Goal: Navigation & Orientation: Find specific page/section

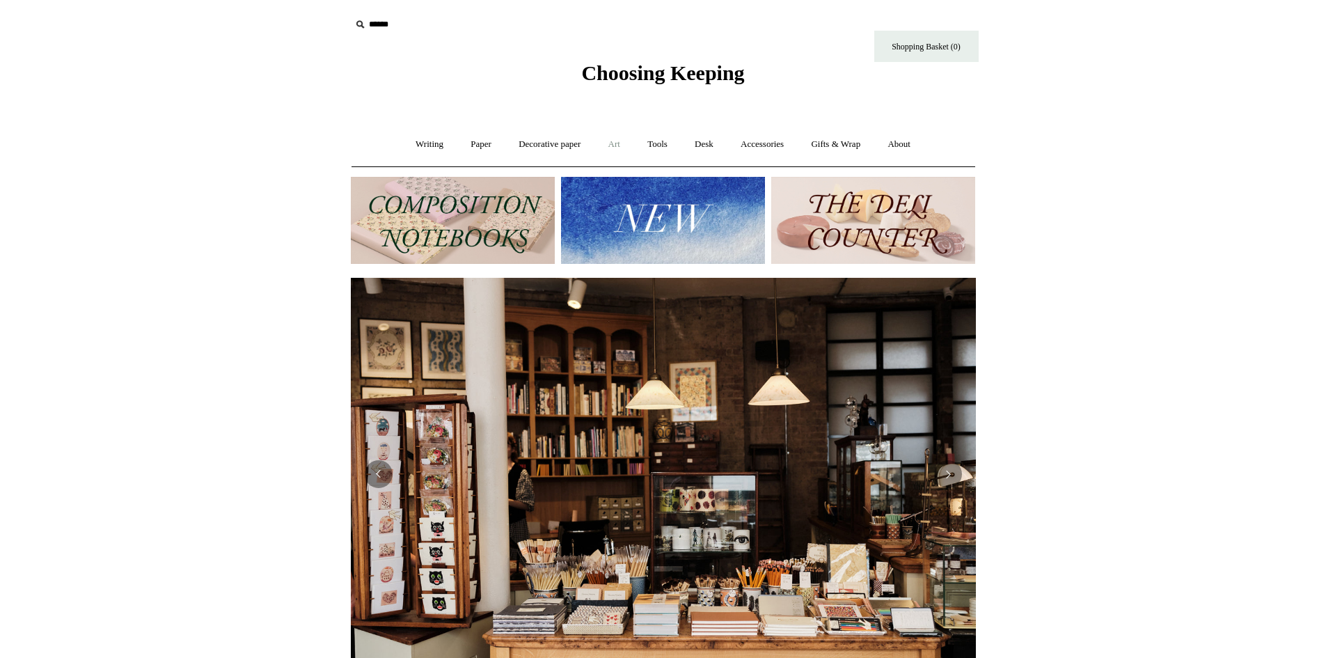
click at [614, 147] on link "Art +" at bounding box center [614, 144] width 37 height 37
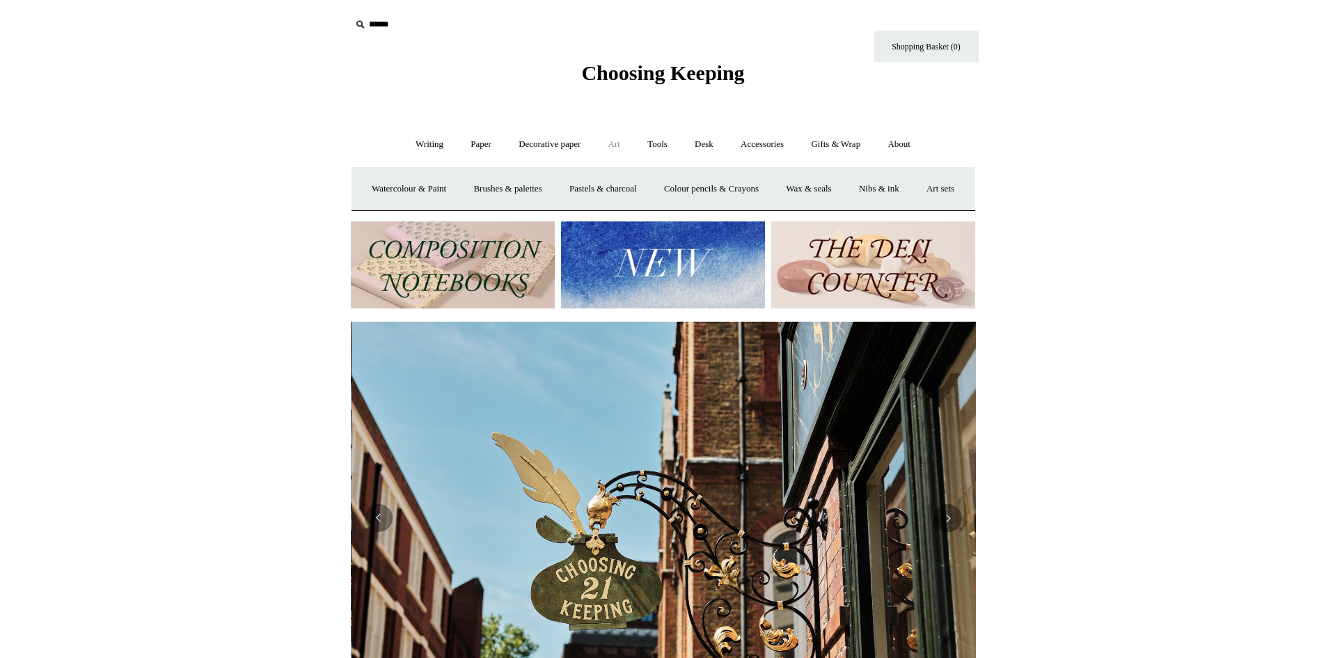
scroll to position [0, 625]
click at [843, 192] on link "Wax & seals" at bounding box center [808, 188] width 70 height 37
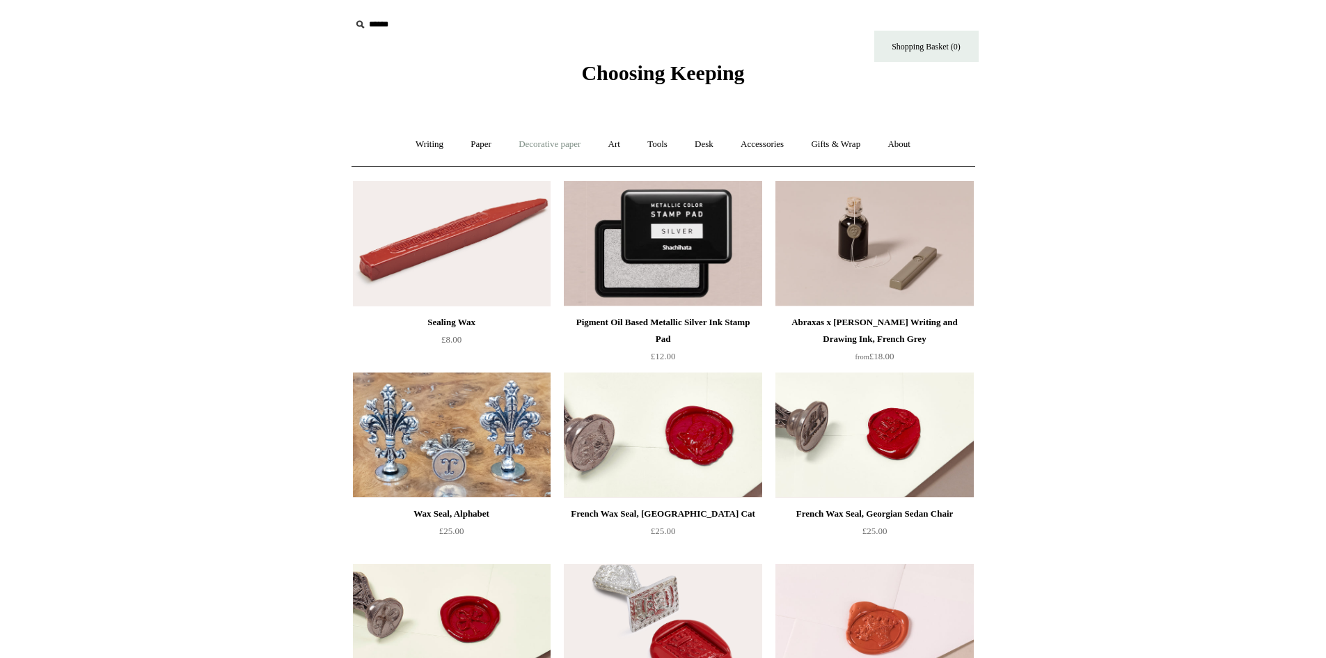
click at [520, 141] on link "Decorative paper +" at bounding box center [549, 144] width 87 height 37
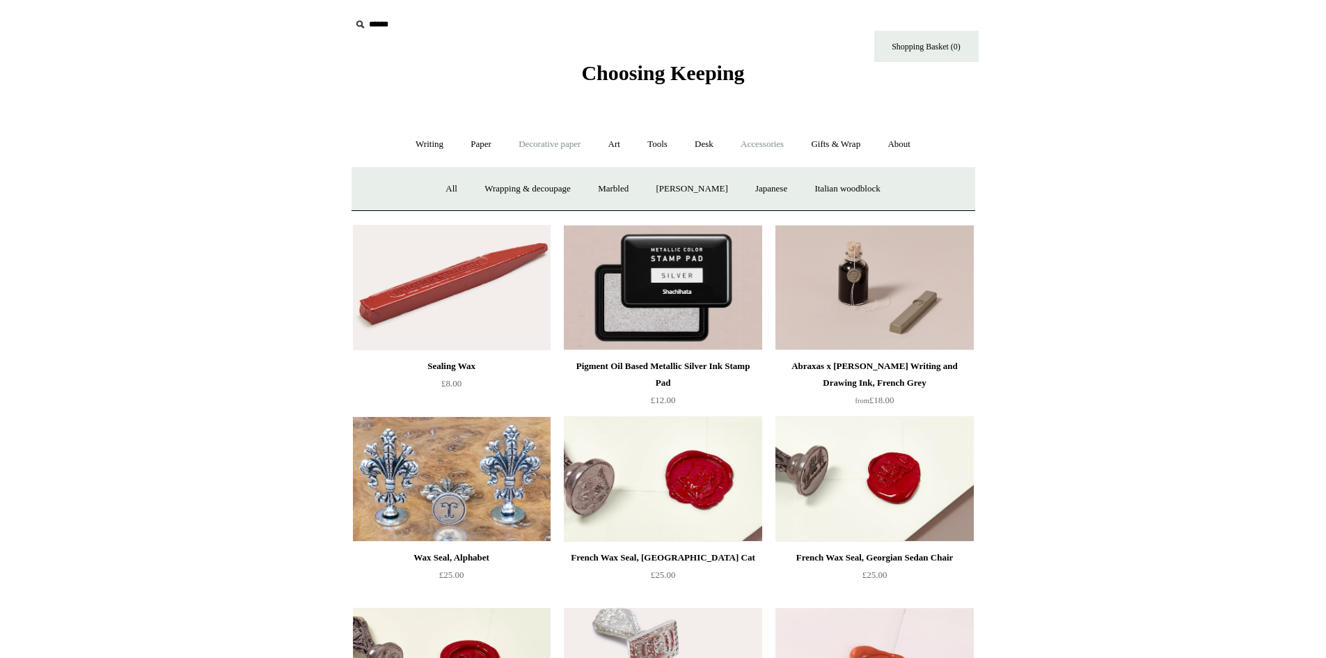
click at [742, 143] on link "Accessories +" at bounding box center [762, 144] width 68 height 37
click at [605, 146] on link "Art +" at bounding box center [614, 144] width 37 height 37
